Goal: Information Seeking & Learning: Learn about a topic

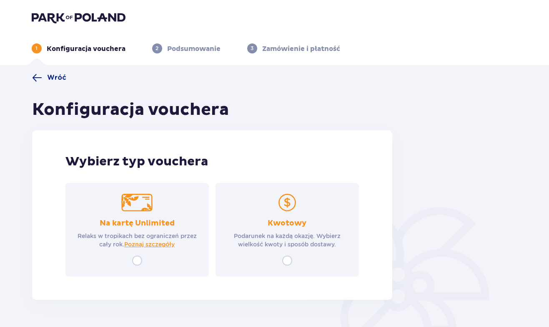
click at [289, 259] on input "radio" at bounding box center [287, 260] width 10 height 10
radio input "true"
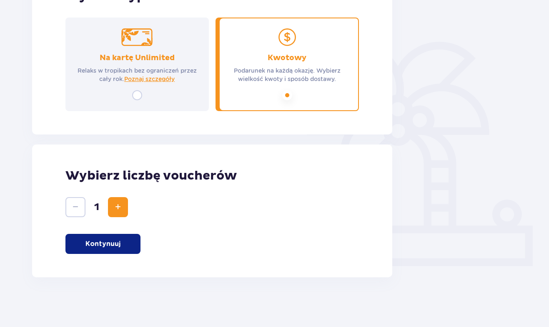
scroll to position [166, 0]
click at [121, 206] on span "Zwiększ" at bounding box center [118, 206] width 10 height 10
click at [120, 247] on button "Kontynuuj" at bounding box center [102, 243] width 75 height 20
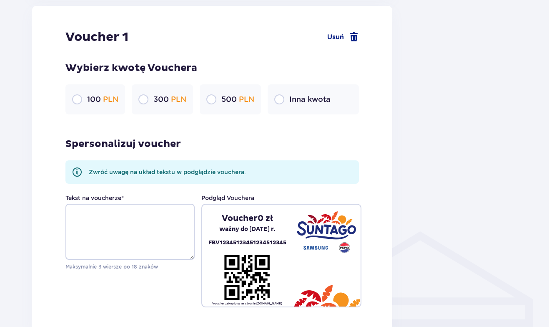
scroll to position [450, 0]
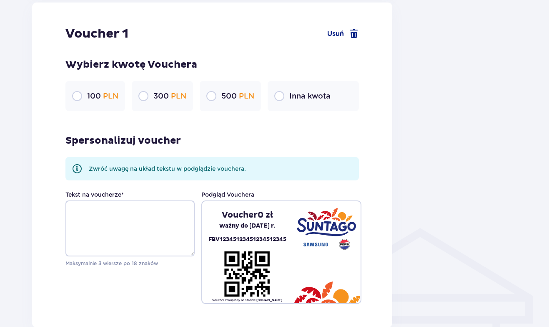
click at [105, 90] on div "100 PLN" at bounding box center [95, 96] width 60 height 30
click at [130, 98] on div "100 PLN 300 PLN 500 PLN Inna kwota" at bounding box center [212, 96] width 294 height 30
click at [162, 96] on p "300 PLN" at bounding box center [170, 96] width 33 height 10
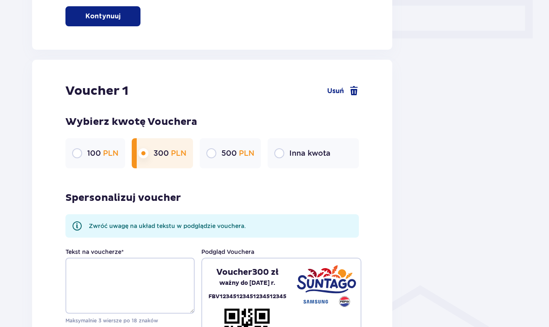
scroll to position [0, 0]
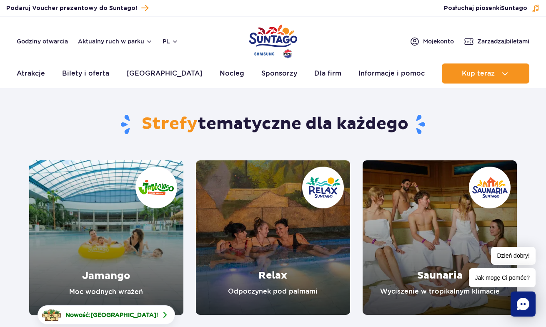
click at [284, 274] on link "Relax" at bounding box center [273, 237] width 154 height 154
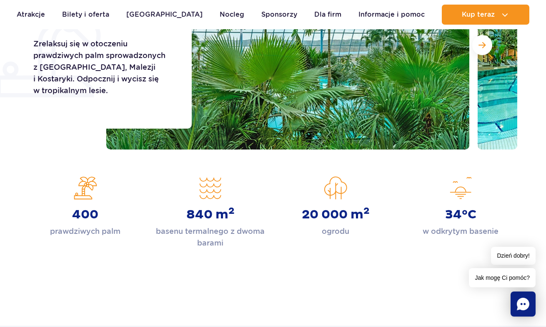
scroll to position [84, 0]
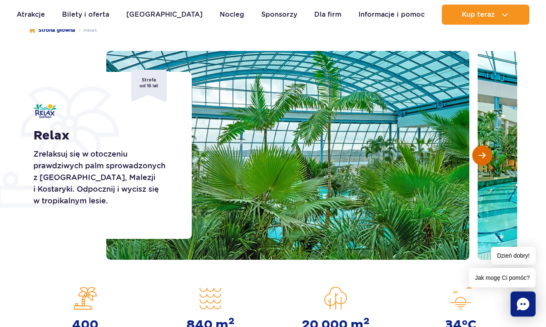
click at [483, 159] on button "Następny slajd" at bounding box center [483, 155] width 20 height 20
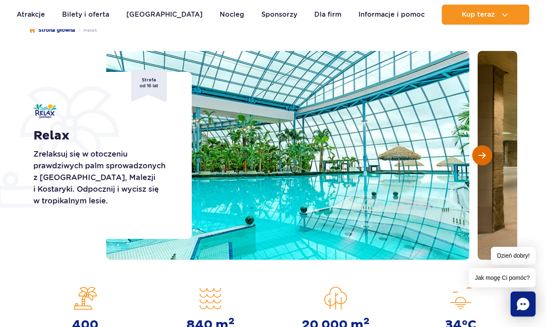
click at [483, 159] on button "Następny slajd" at bounding box center [483, 155] width 20 height 20
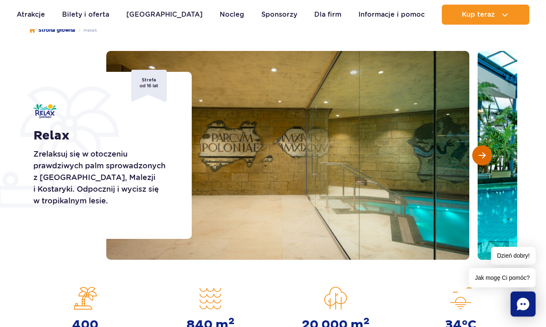
click at [483, 159] on button "Następny slajd" at bounding box center [483, 155] width 20 height 20
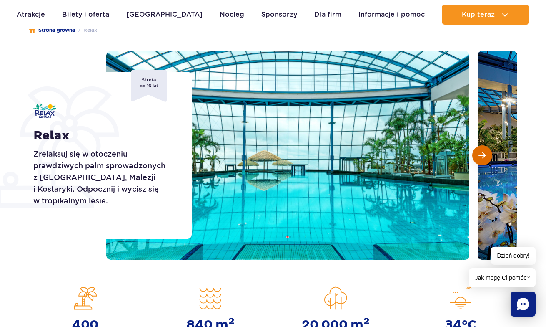
click at [483, 159] on button "Następny slajd" at bounding box center [483, 155] width 20 height 20
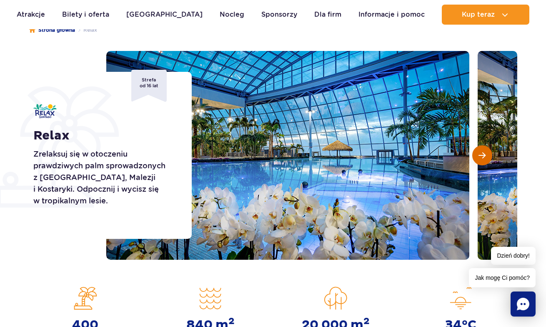
click at [483, 159] on button "Następny slajd" at bounding box center [483, 155] width 20 height 20
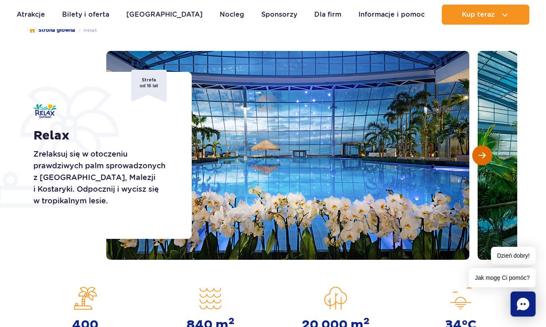
click at [483, 159] on button "Następny slajd" at bounding box center [483, 155] width 20 height 20
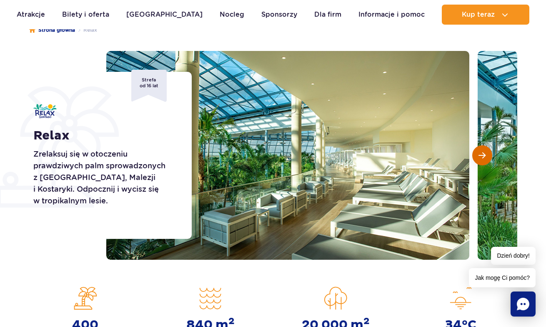
click at [483, 159] on button "Następny slajd" at bounding box center [483, 155] width 20 height 20
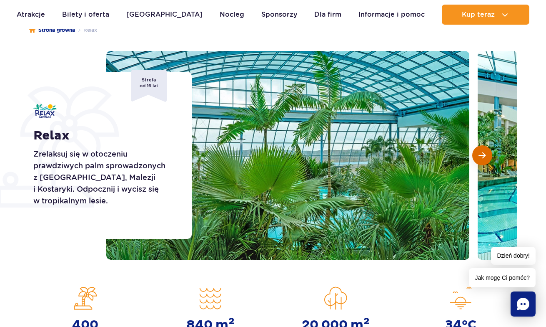
click at [483, 159] on button "Następny slajd" at bounding box center [483, 155] width 20 height 20
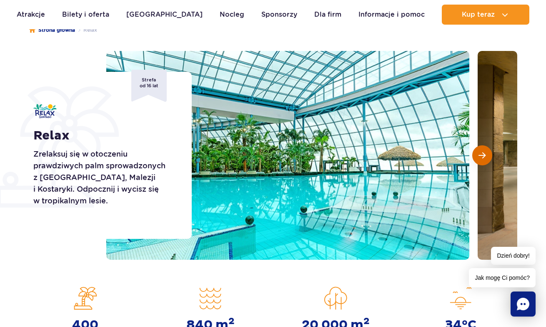
click at [483, 159] on button "Następny slajd" at bounding box center [483, 155] width 20 height 20
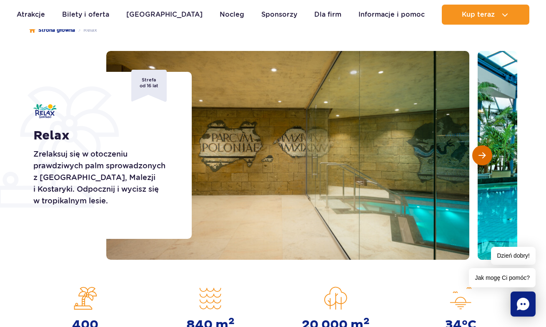
click at [483, 159] on button "Następny slajd" at bounding box center [483, 155] width 20 height 20
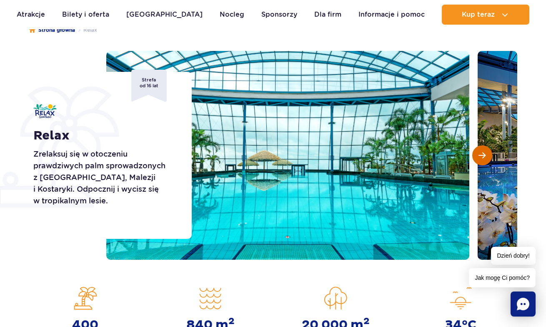
click at [483, 159] on button "Następny slajd" at bounding box center [483, 155] width 20 height 20
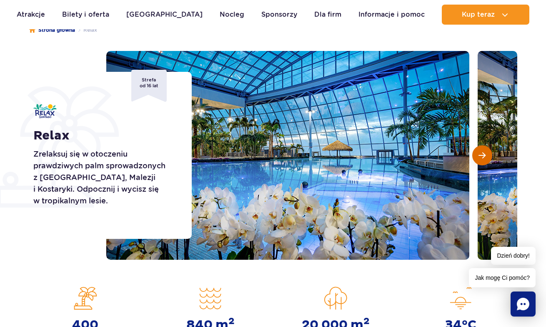
click at [483, 159] on button "Następny slajd" at bounding box center [483, 155] width 20 height 20
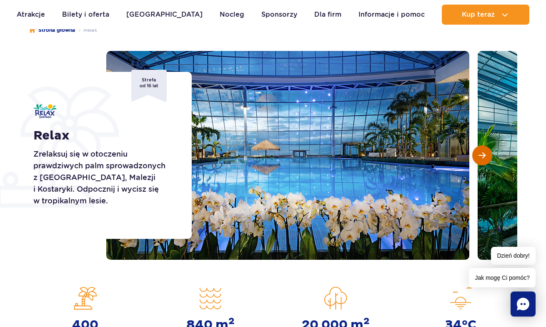
click at [483, 159] on button "Następny slajd" at bounding box center [483, 155] width 20 height 20
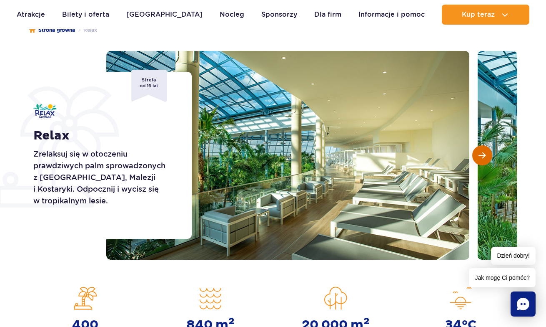
click at [483, 159] on button "Następny slajd" at bounding box center [483, 155] width 20 height 20
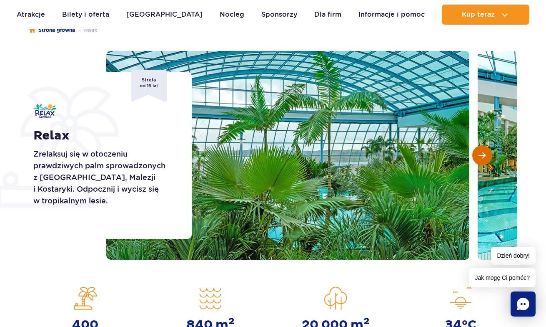
click at [483, 159] on button "Następny slajd" at bounding box center [483, 155] width 20 height 20
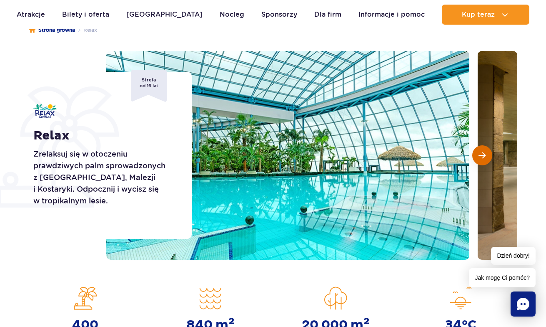
click at [483, 159] on button "Następny slajd" at bounding box center [483, 155] width 20 height 20
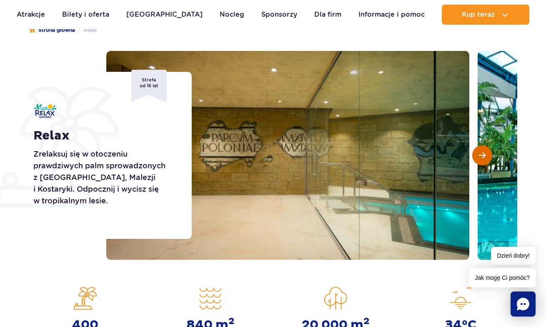
click at [483, 159] on button "Następny slajd" at bounding box center [483, 155] width 20 height 20
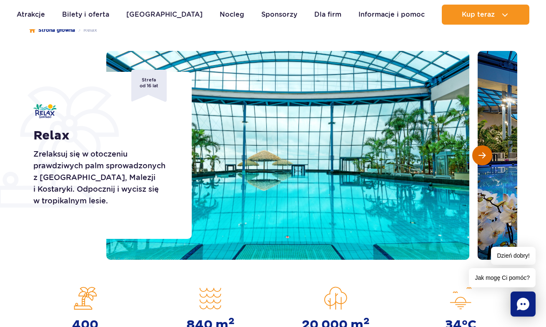
click at [491, 159] on button "Następny slajd" at bounding box center [483, 155] width 20 height 20
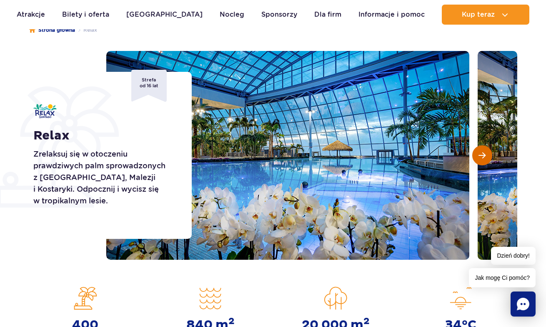
click at [491, 159] on button "Następny slajd" at bounding box center [483, 155] width 20 height 20
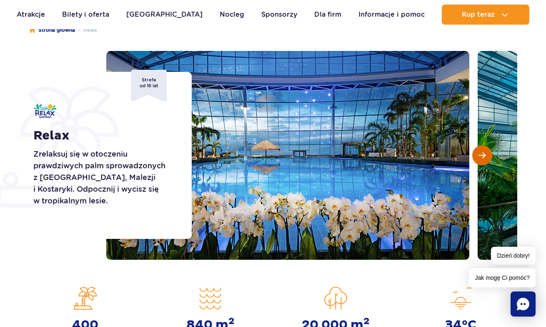
click at [491, 159] on button "Następny slajd" at bounding box center [483, 155] width 20 height 20
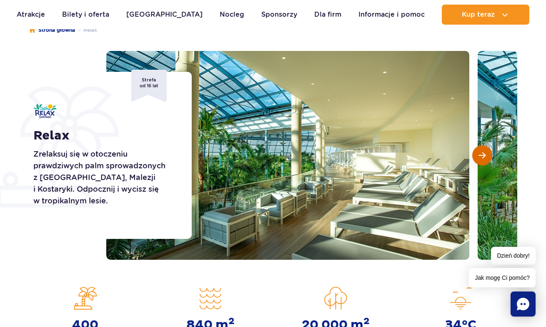
click at [491, 159] on button "Następny slajd" at bounding box center [483, 155] width 20 height 20
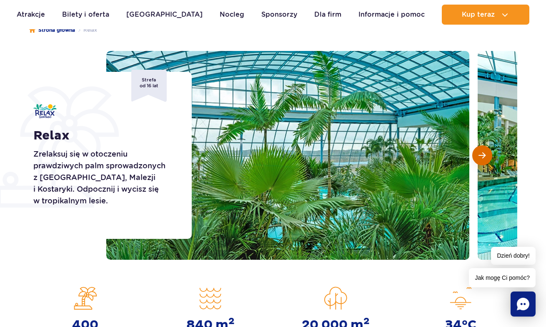
click at [491, 159] on button "Następny slajd" at bounding box center [483, 155] width 20 height 20
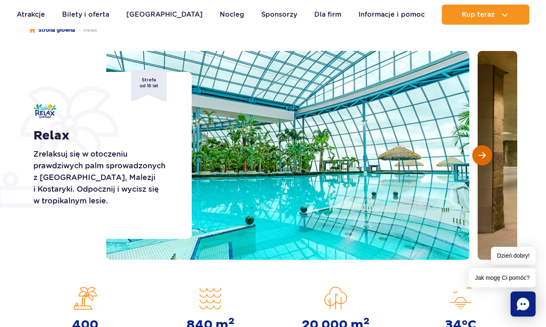
click at [491, 159] on button "Następny slajd" at bounding box center [483, 155] width 20 height 20
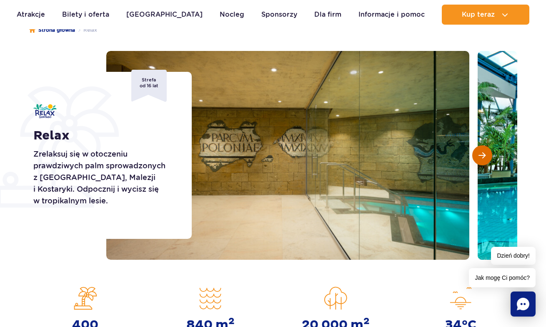
click at [491, 159] on button "Następny slajd" at bounding box center [483, 155] width 20 height 20
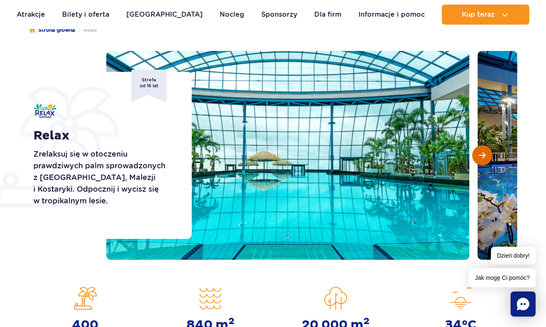
click at [491, 159] on button "Następny slajd" at bounding box center [483, 155] width 20 height 20
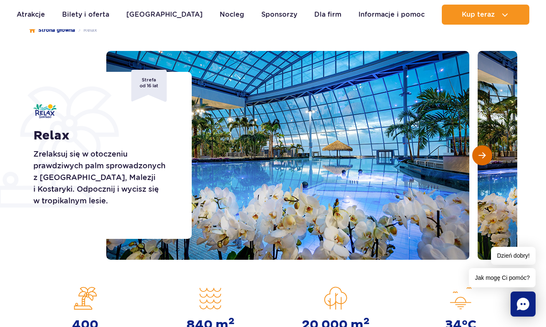
click at [491, 159] on button "Następny slajd" at bounding box center [483, 155] width 20 height 20
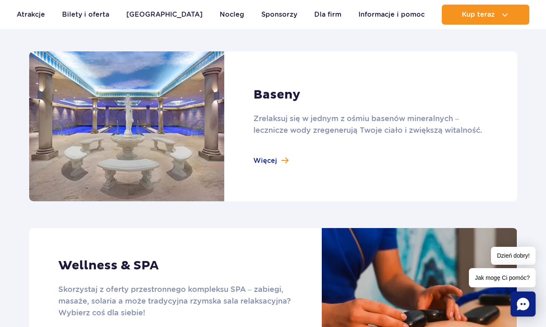
scroll to position [721, 0]
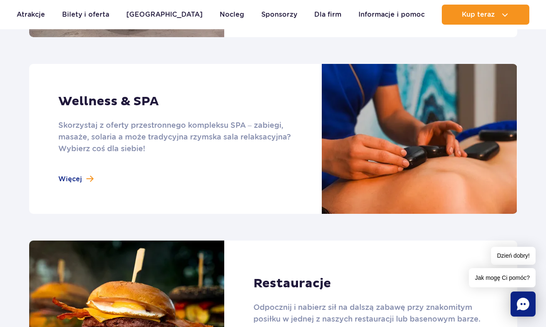
click at [78, 182] on link at bounding box center [273, 139] width 488 height 150
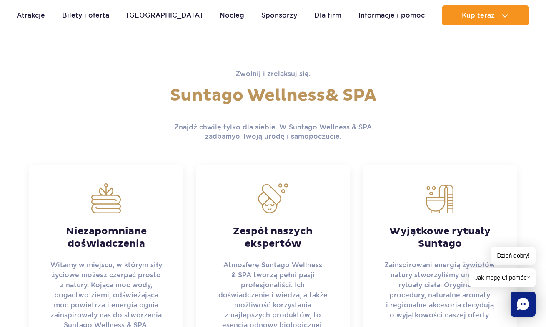
scroll to position [113, 0]
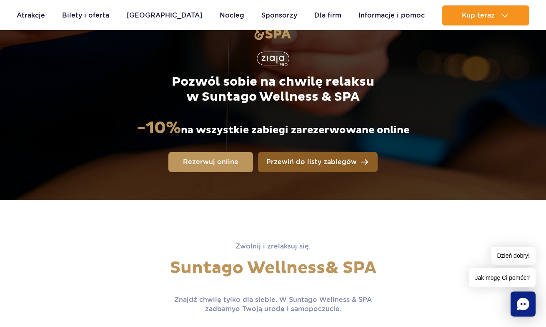
click at [291, 166] on link "Przewiń do listy zabiegów" at bounding box center [318, 162] width 120 height 20
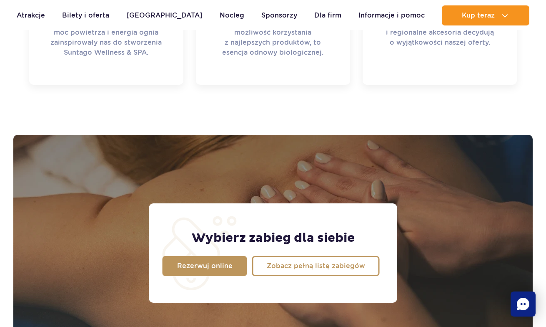
scroll to position [658, 0]
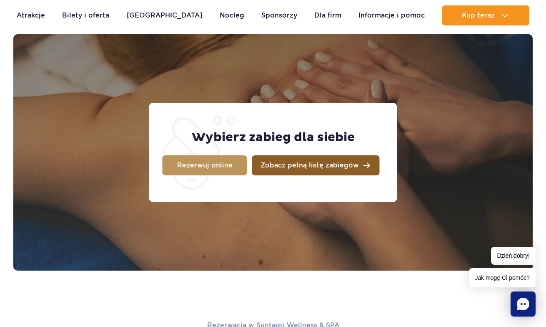
click at [278, 164] on span "Zobacz pełną listę zabiegów" at bounding box center [310, 165] width 98 height 7
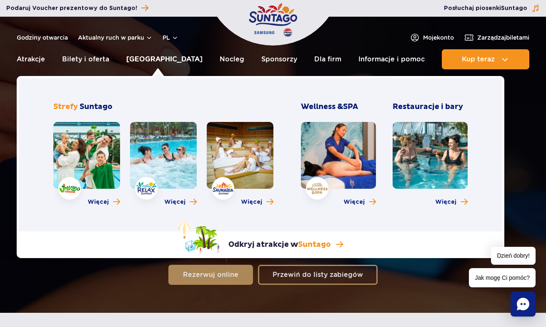
click at [158, 59] on link "[GEOGRAPHIC_DATA]" at bounding box center [164, 59] width 76 height 20
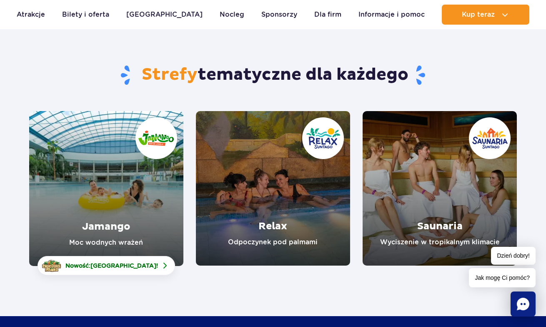
scroll to position [70, 0]
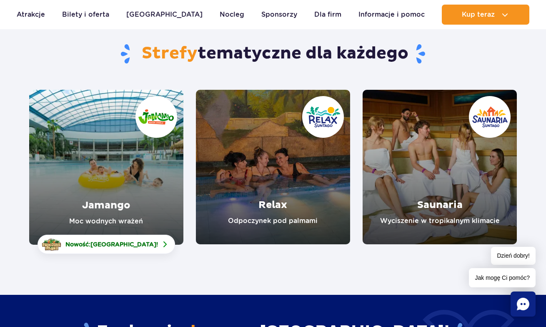
click at [412, 221] on link "Saunaria" at bounding box center [440, 167] width 154 height 154
click at [281, 217] on link "Relax" at bounding box center [273, 167] width 154 height 154
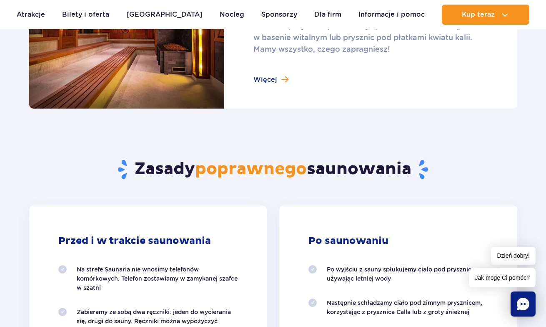
scroll to position [224, 0]
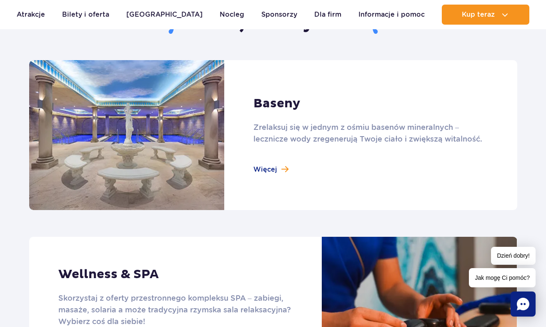
scroll to position [550, 0]
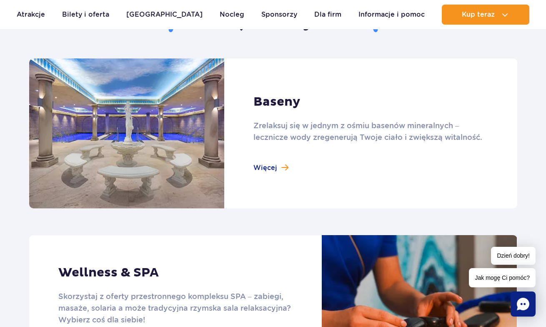
click at [264, 166] on link at bounding box center [273, 133] width 488 height 150
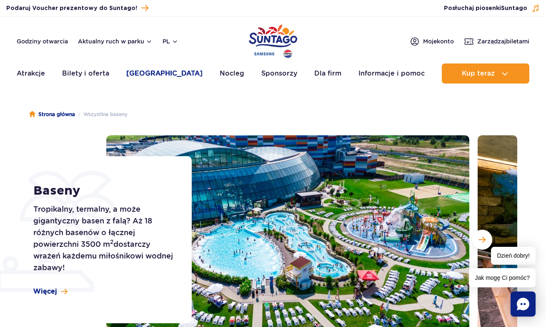
click at [151, 70] on link "[GEOGRAPHIC_DATA]" at bounding box center [164, 73] width 76 height 20
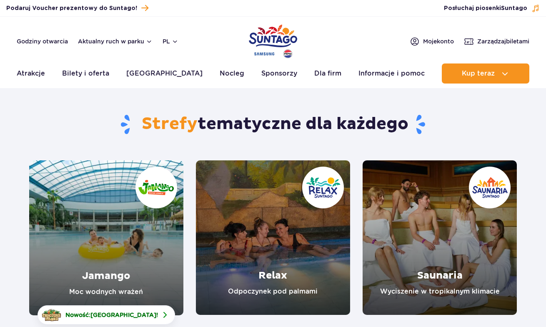
click at [133, 277] on link "Jamango" at bounding box center [106, 237] width 154 height 155
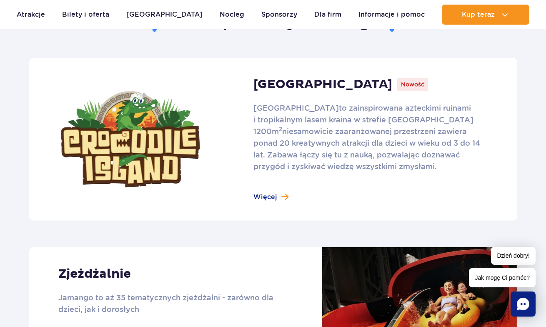
scroll to position [548, 0]
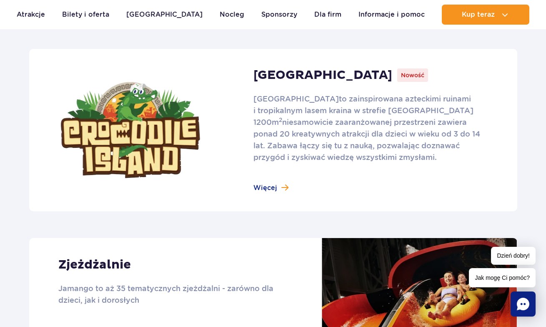
click at [272, 188] on link at bounding box center [273, 130] width 488 height 162
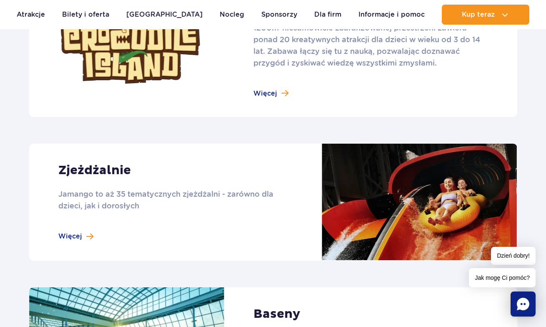
scroll to position [709, 0]
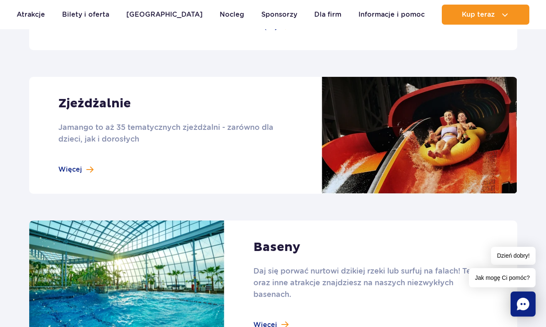
click at [76, 171] on link at bounding box center [273, 135] width 488 height 117
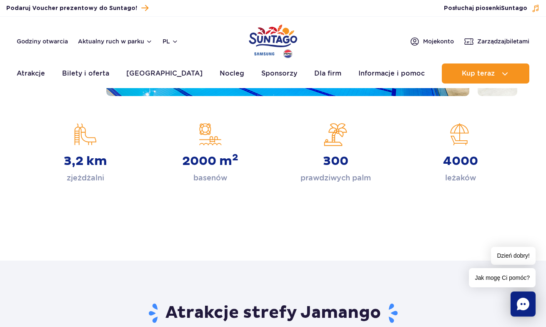
scroll to position [0, 0]
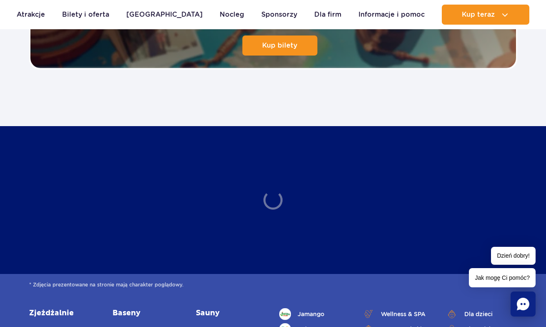
scroll to position [2021, 0]
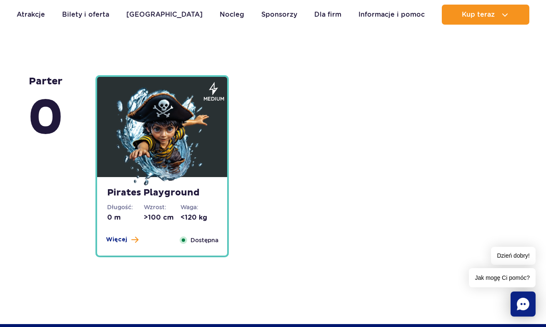
scroll to position [2151, 0]
